Goal: Find specific page/section: Find specific page/section

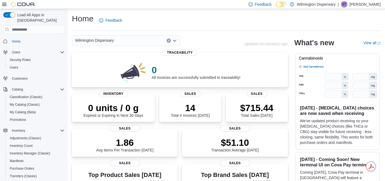
click at [123, 42] on div "Wilmington Dispensary" at bounding box center [126, 40] width 108 height 11
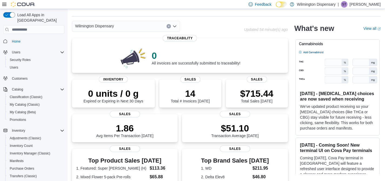
scroll to position [15, 0]
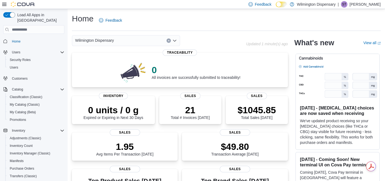
click at [127, 44] on div "Wilmington Dispensary" at bounding box center [126, 40] width 108 height 11
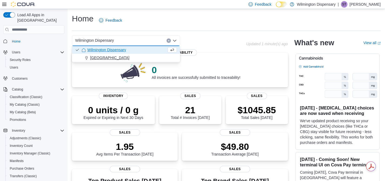
click at [127, 55] on button "[GEOGRAPHIC_DATA]" at bounding box center [126, 58] width 108 height 8
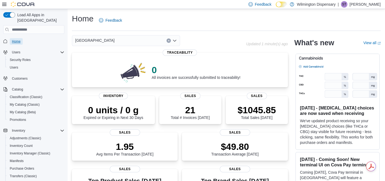
click at [19, 39] on span "Home" at bounding box center [16, 41] width 9 height 4
click at [151, 40] on div "[GEOGRAPHIC_DATA]" at bounding box center [126, 40] width 108 height 11
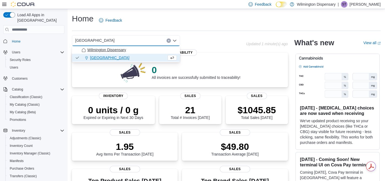
click at [114, 51] on span "Wilmington Dispensary" at bounding box center [106, 49] width 39 height 5
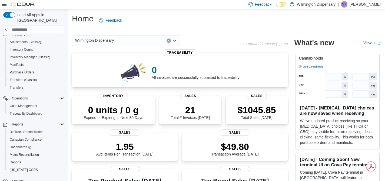
scroll to position [99, 0]
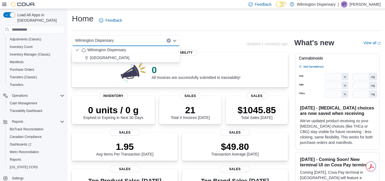
click at [200, 35] on div "Wilmington Dispensary Combo box. Selected. Wilmington Dispensary. Press Backspa…" at bounding box center [159, 40] width 174 height 11
